Goal: Check status: Check status

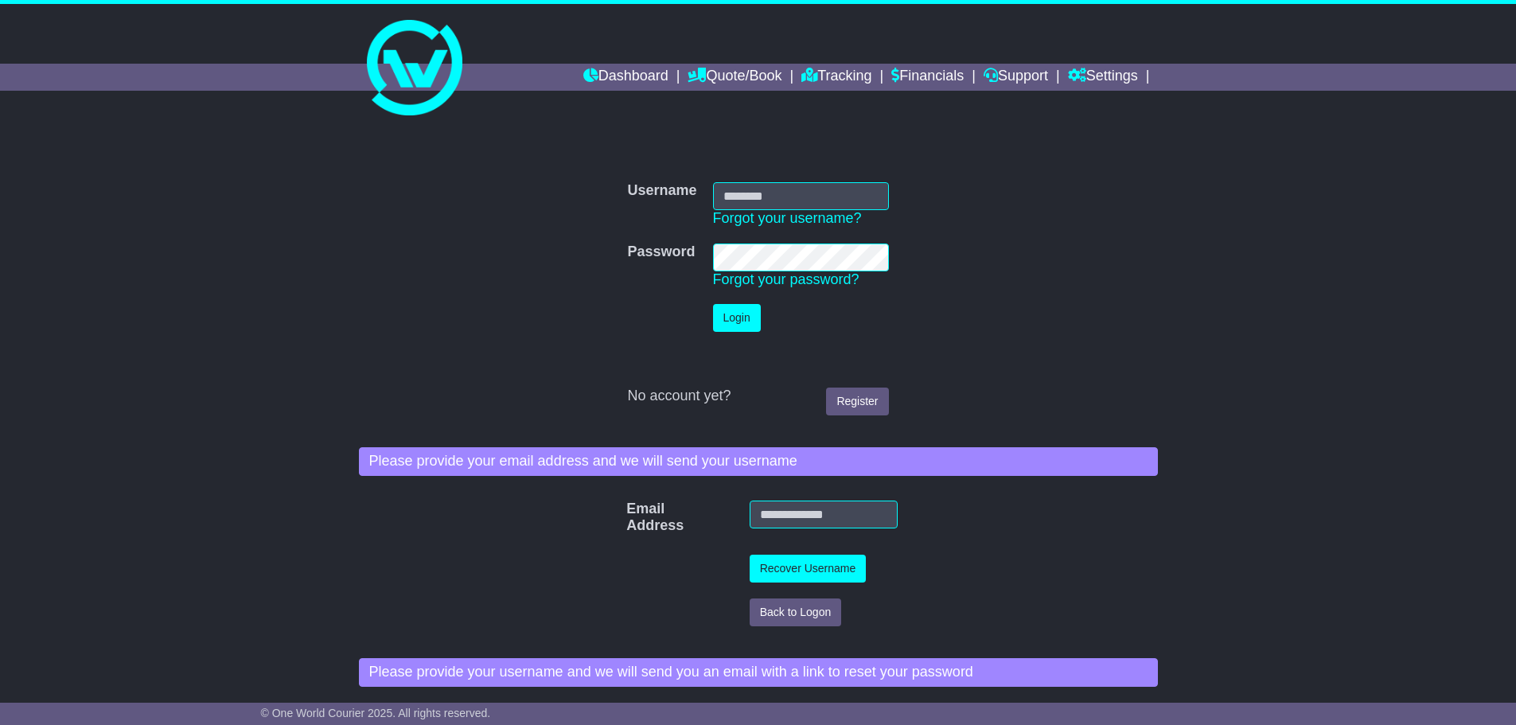
type input "**********"
click at [737, 310] on button "Login" at bounding box center [737, 318] width 48 height 28
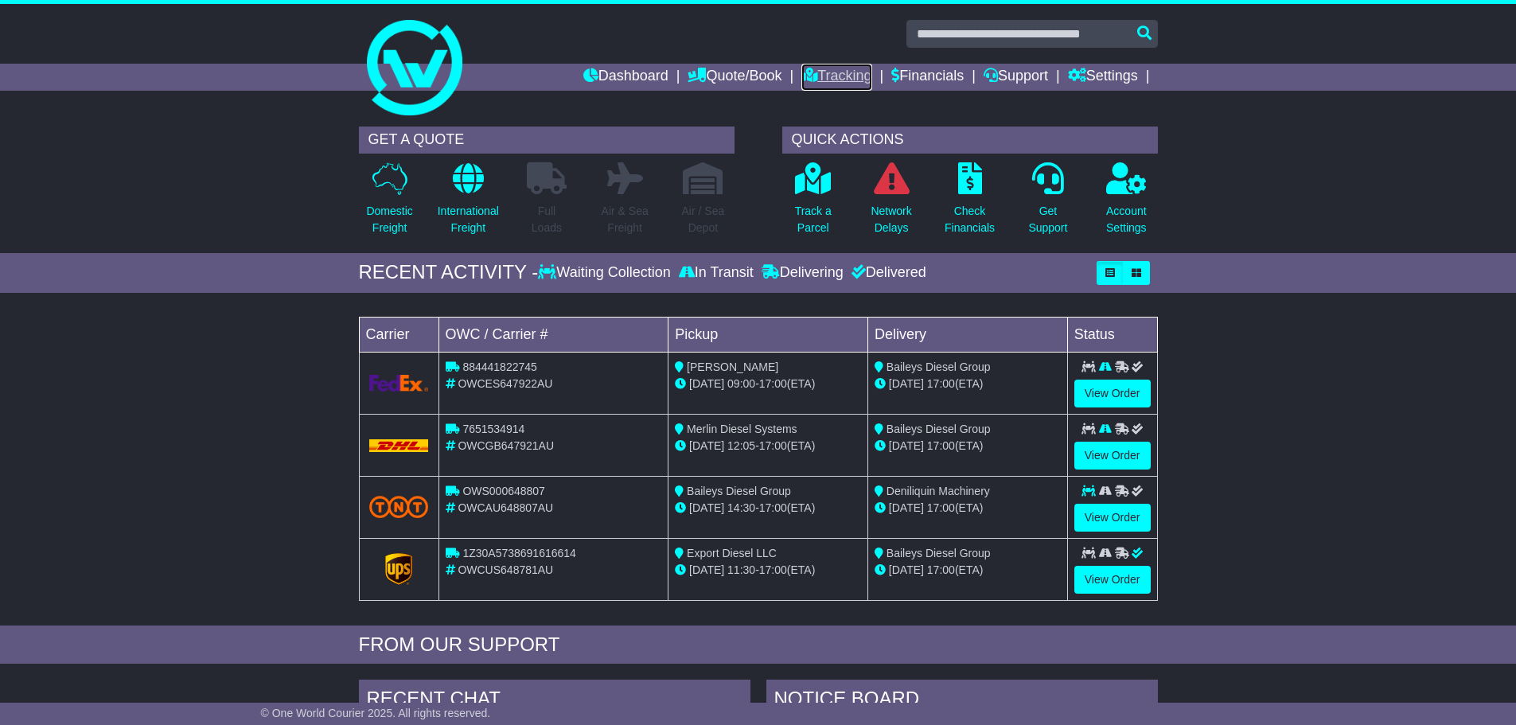
click at [821, 72] on link "Tracking" at bounding box center [836, 77] width 70 height 27
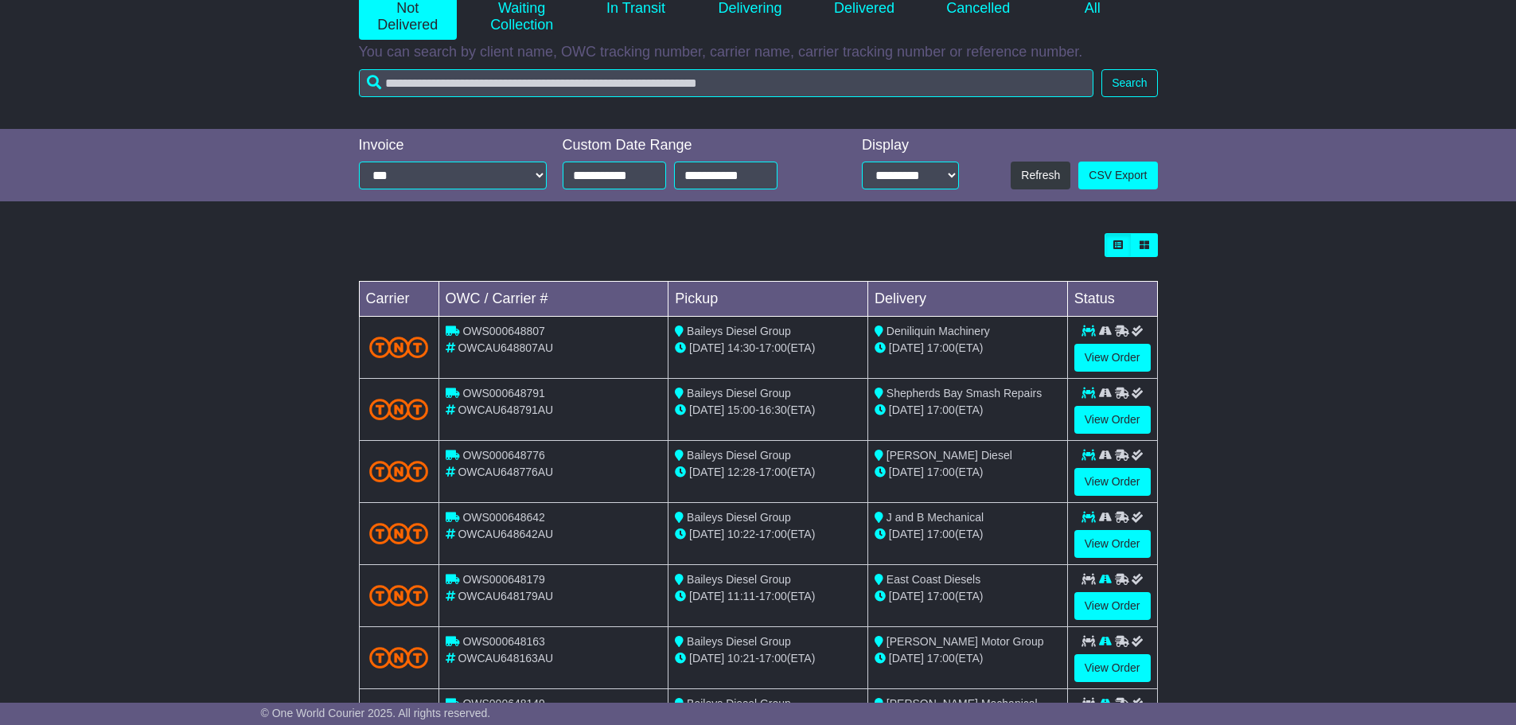
scroll to position [455, 0]
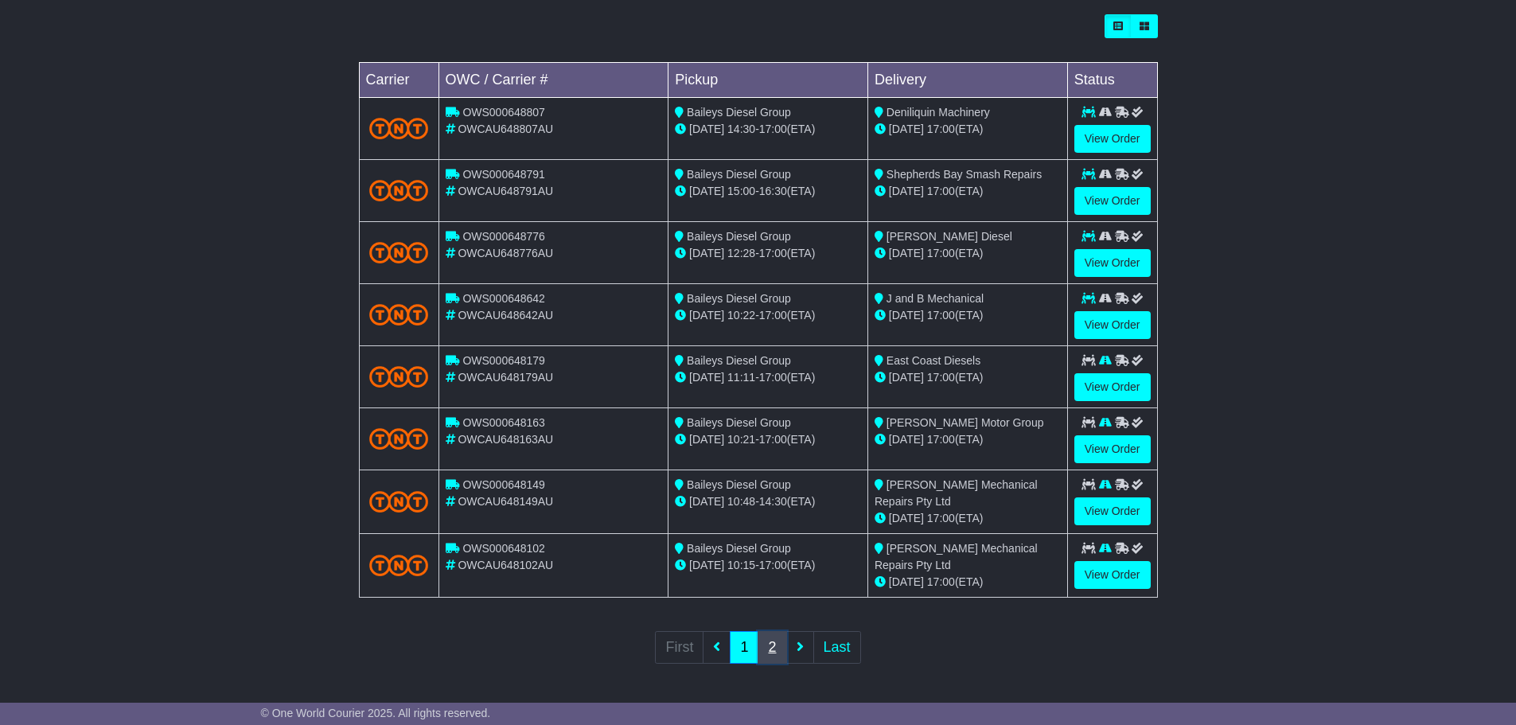
click at [775, 645] on link "2" at bounding box center [772, 647] width 29 height 33
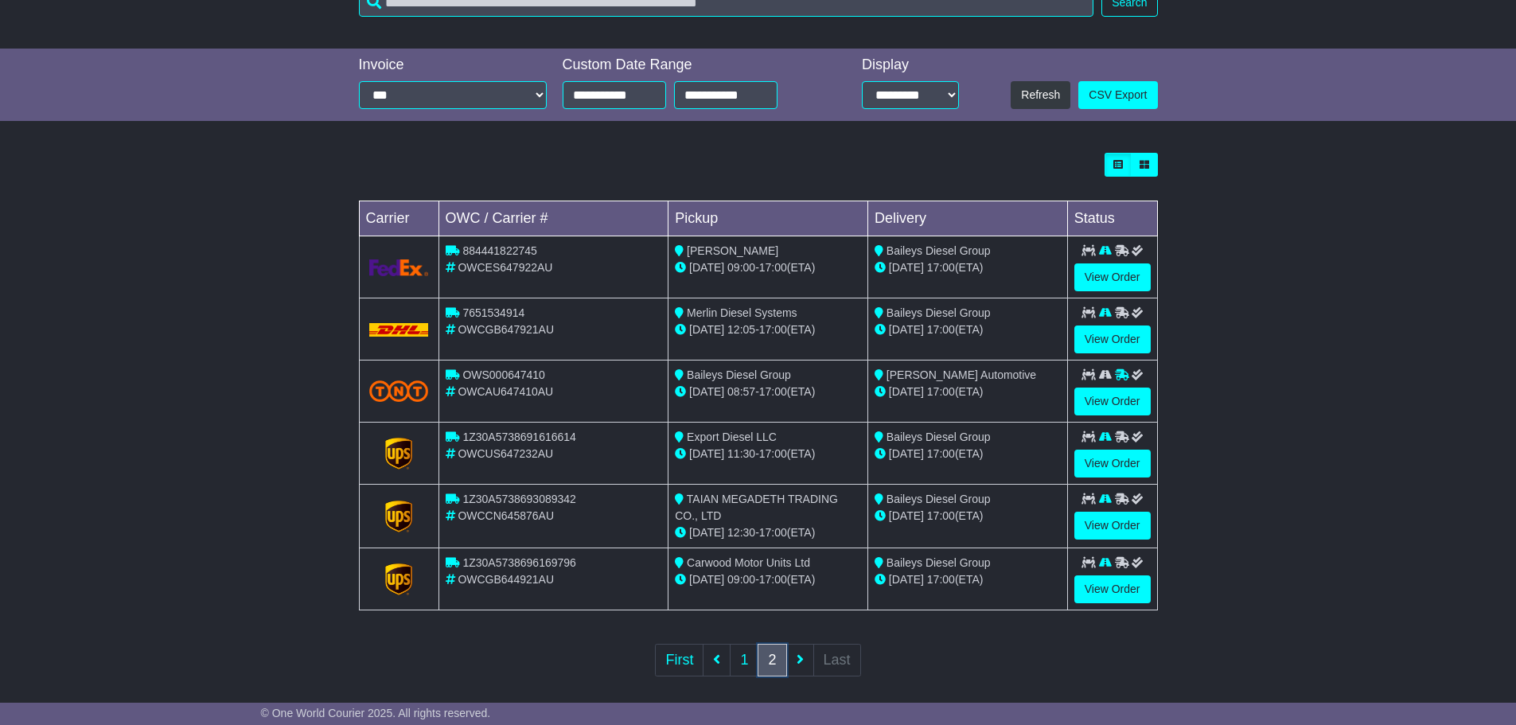
scroll to position [318, 0]
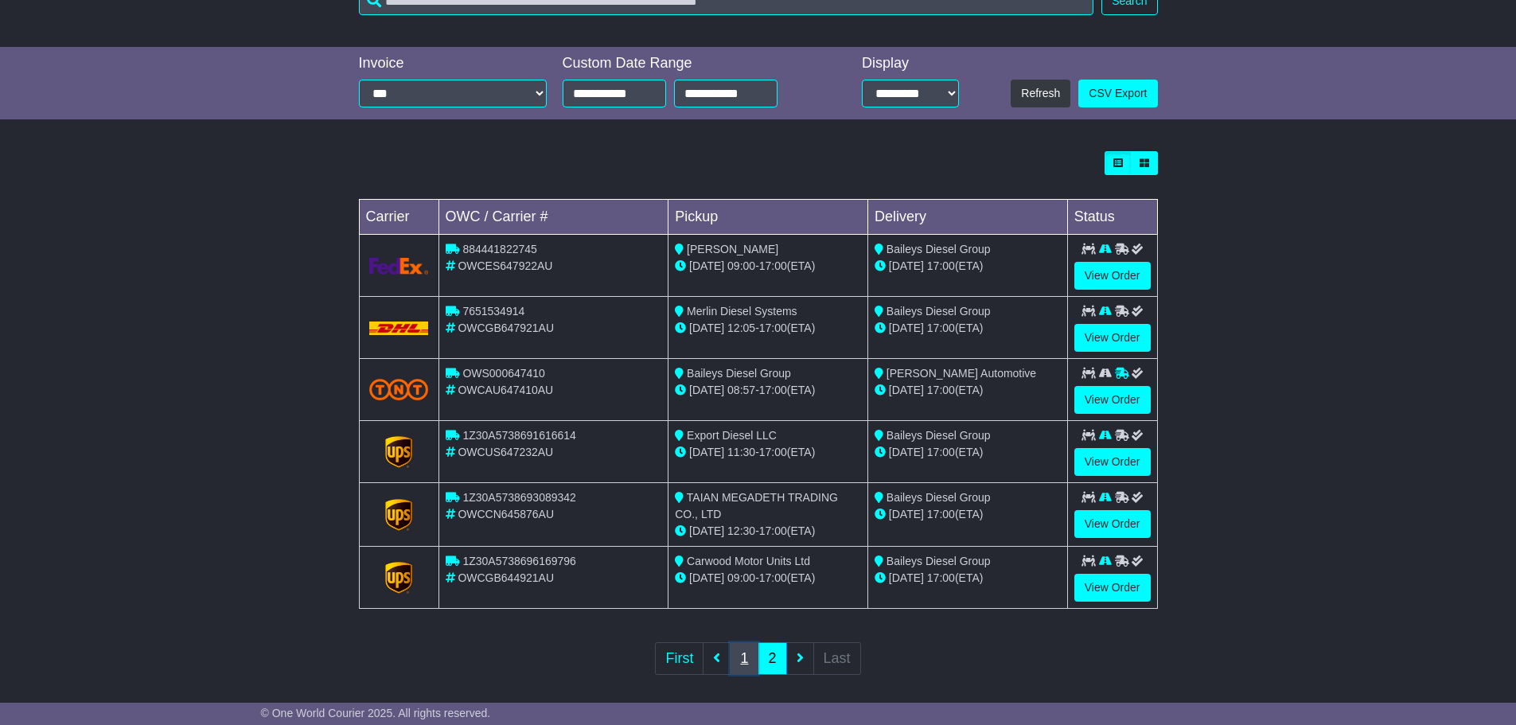
click at [739, 655] on link "1" at bounding box center [744, 658] width 29 height 33
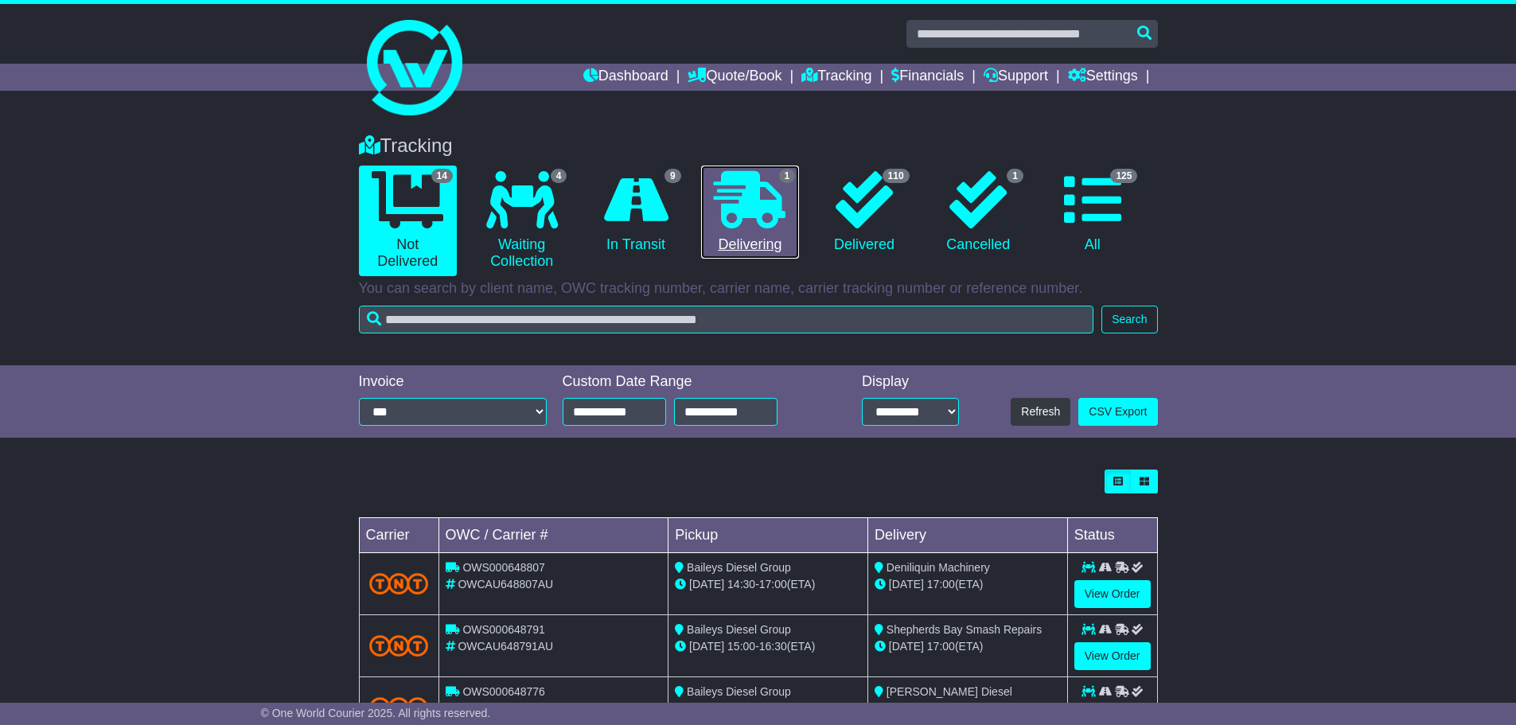
click at [753, 228] on icon at bounding box center [750, 199] width 72 height 57
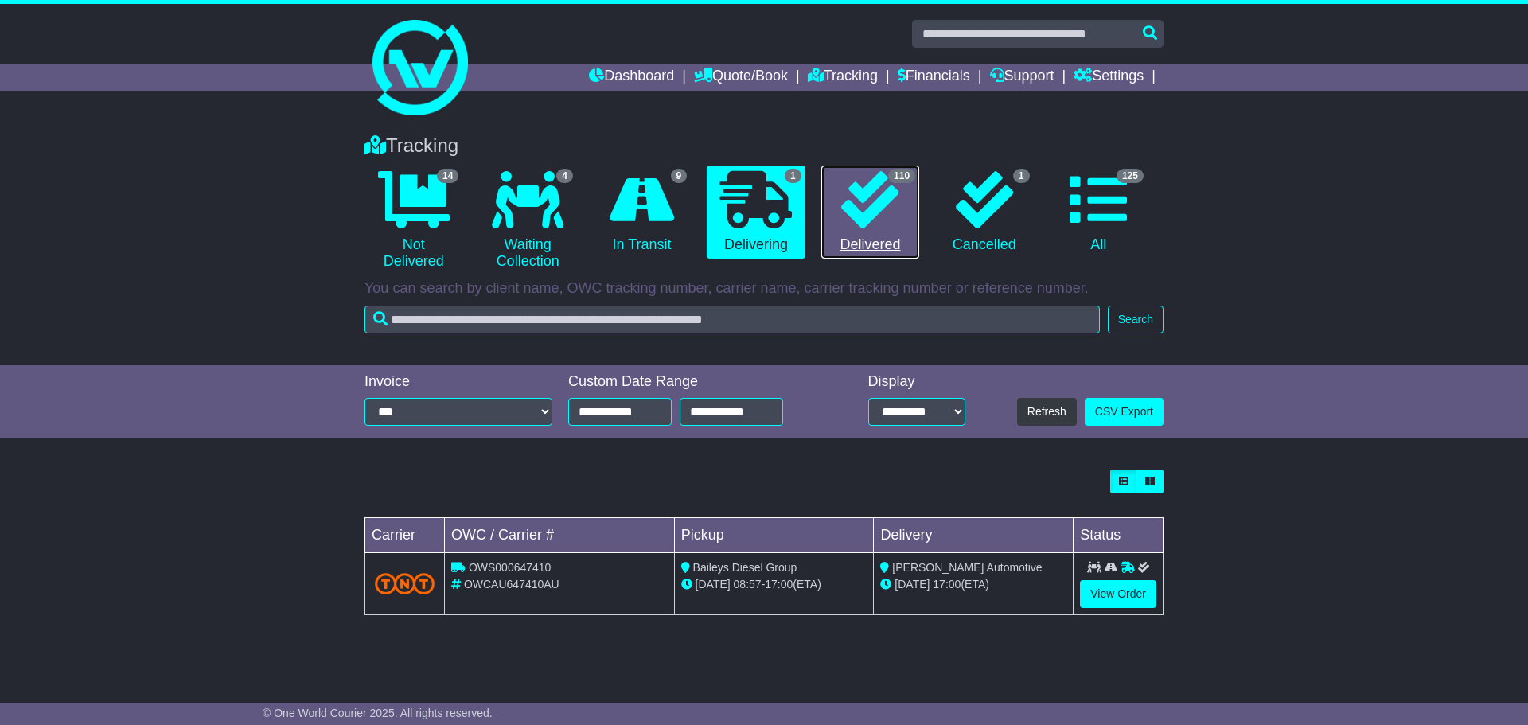
click at [829, 226] on link "110 Delivered" at bounding box center [870, 213] width 98 height 94
